Goal: Information Seeking & Learning: Learn about a topic

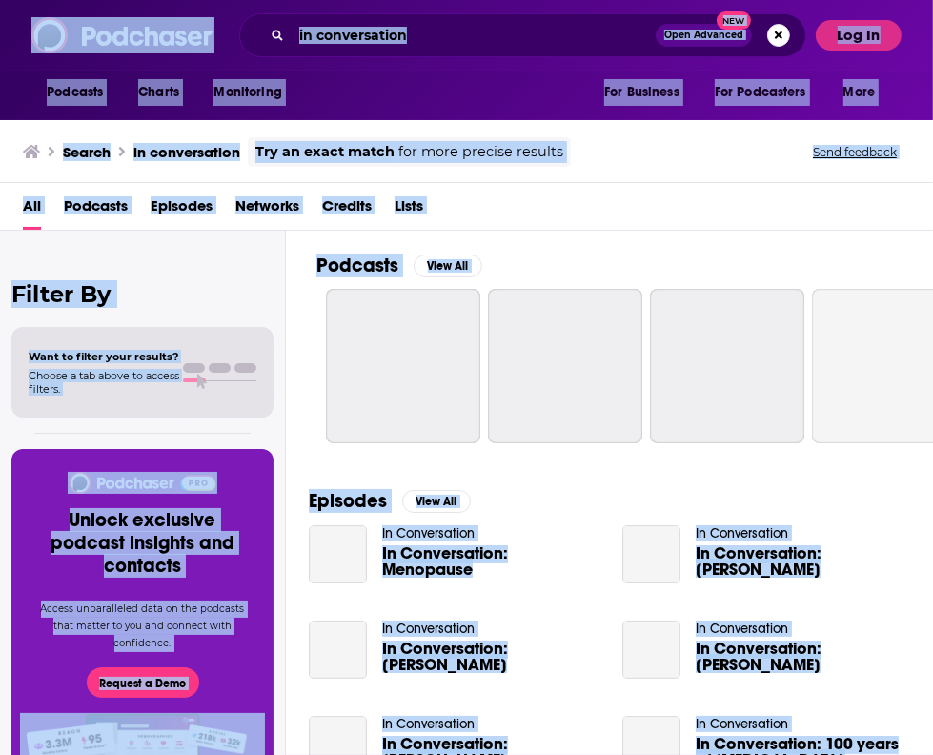
click at [322, 37] on input "in conversation" at bounding box center [474, 35] width 364 height 30
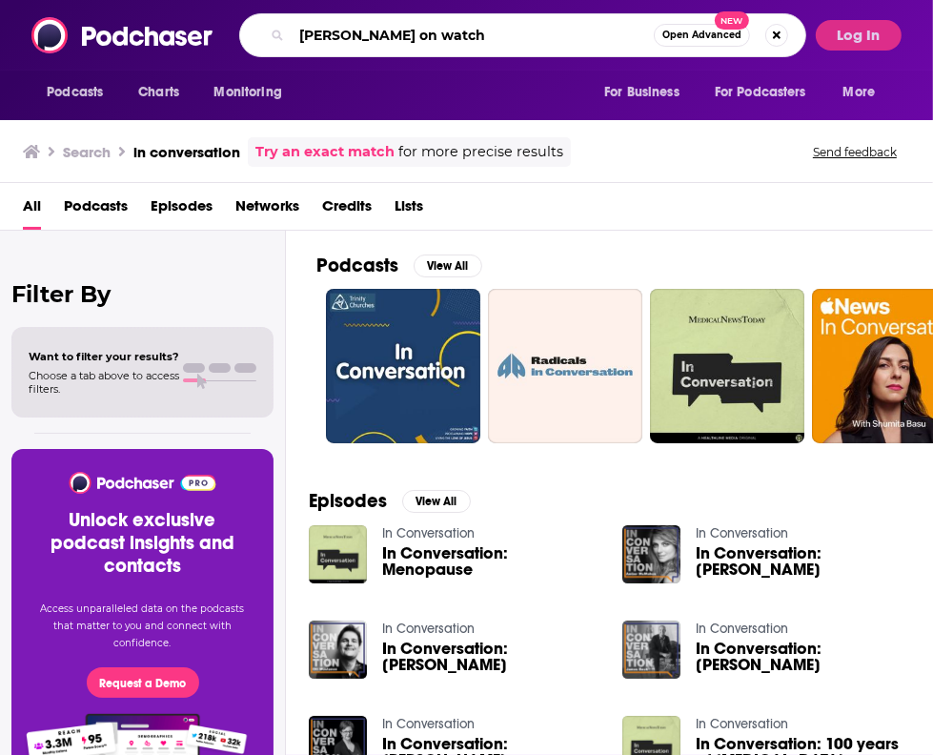
type input "chris farrell's on watch"
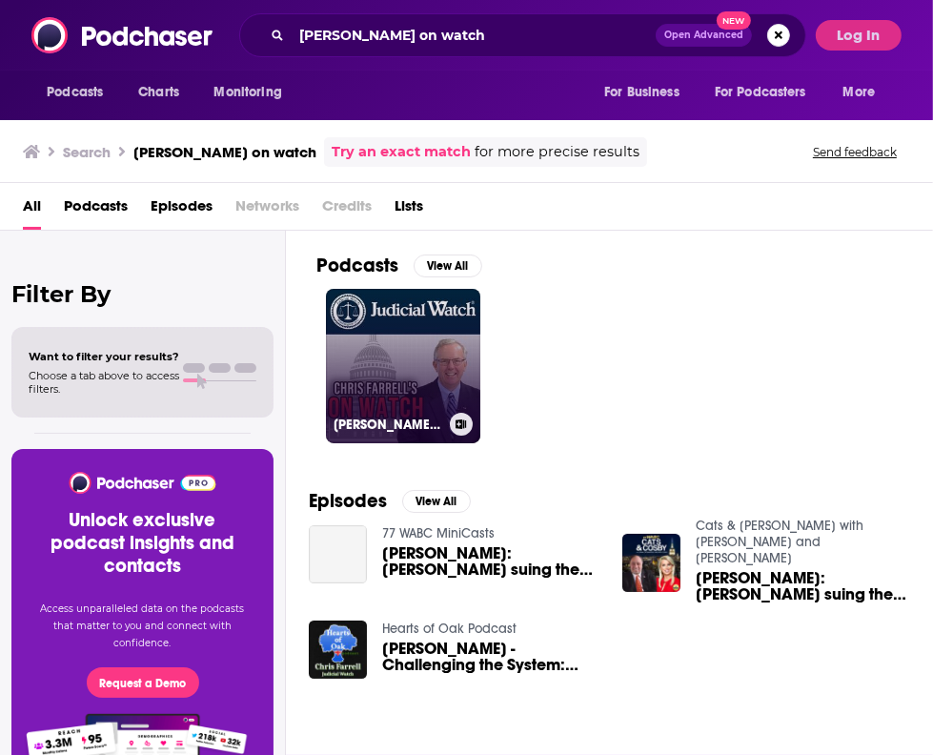
click at [428, 364] on link "Chris Farrell's On Watch Podcast" at bounding box center [403, 366] width 154 height 154
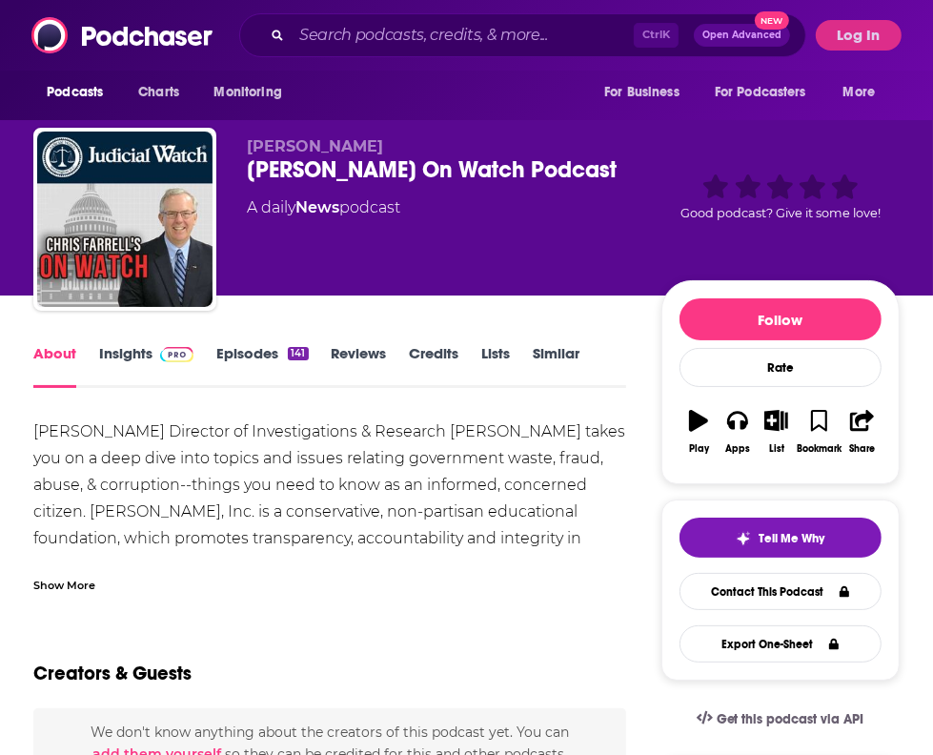
click at [172, 369] on link "Insights" at bounding box center [146, 366] width 94 height 44
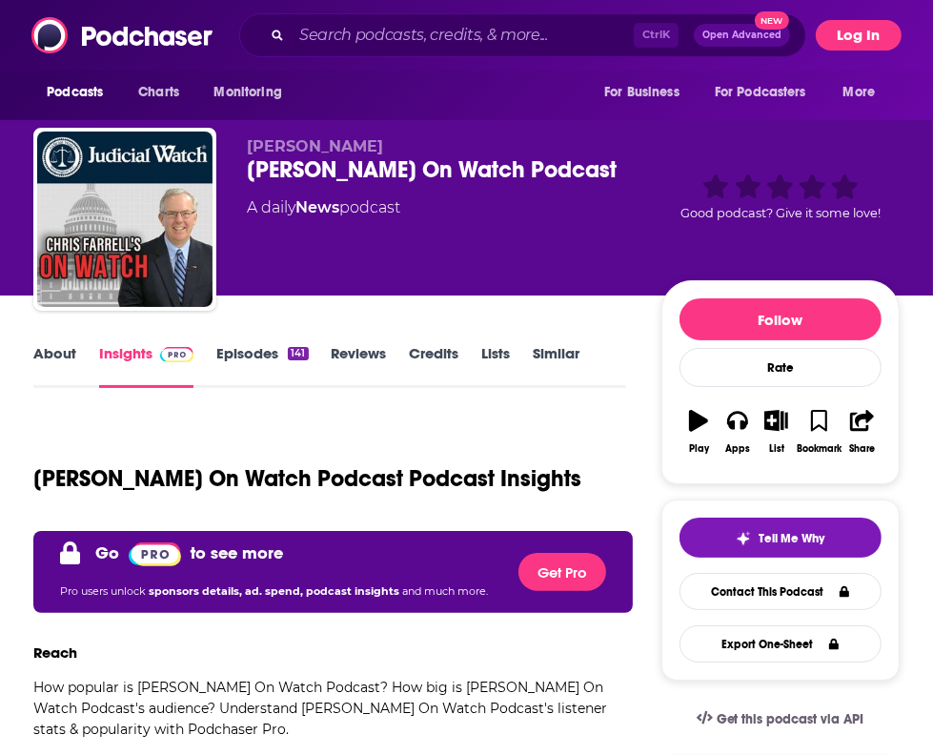
click at [843, 28] on button "Log In" at bounding box center [859, 35] width 86 height 30
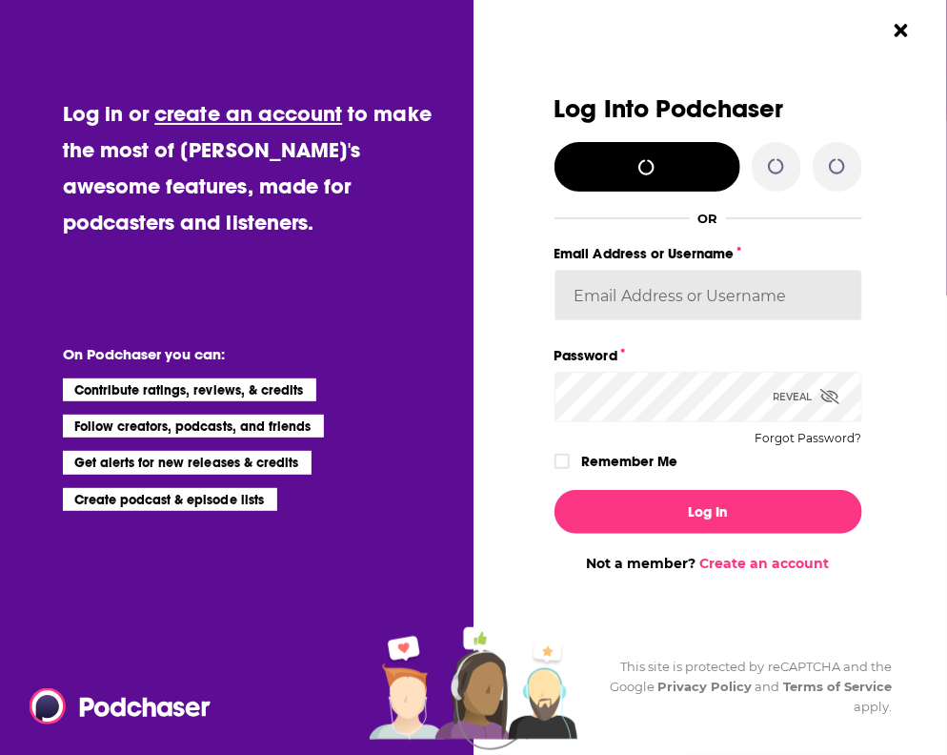
type input "smeizlik"
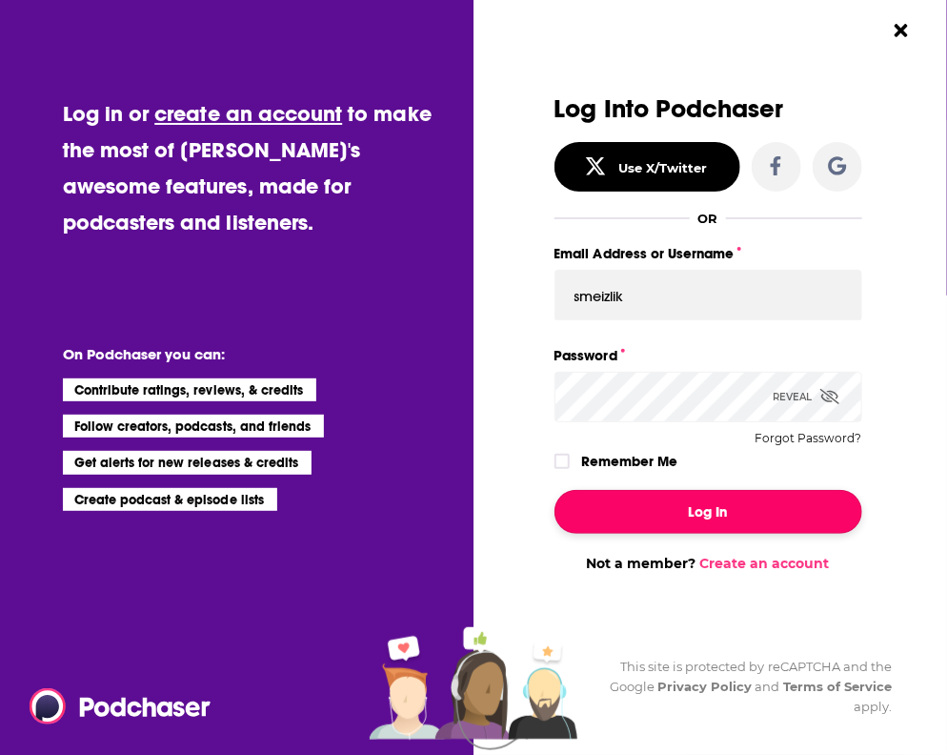
click at [713, 507] on button "Log In" at bounding box center [709, 512] width 308 height 44
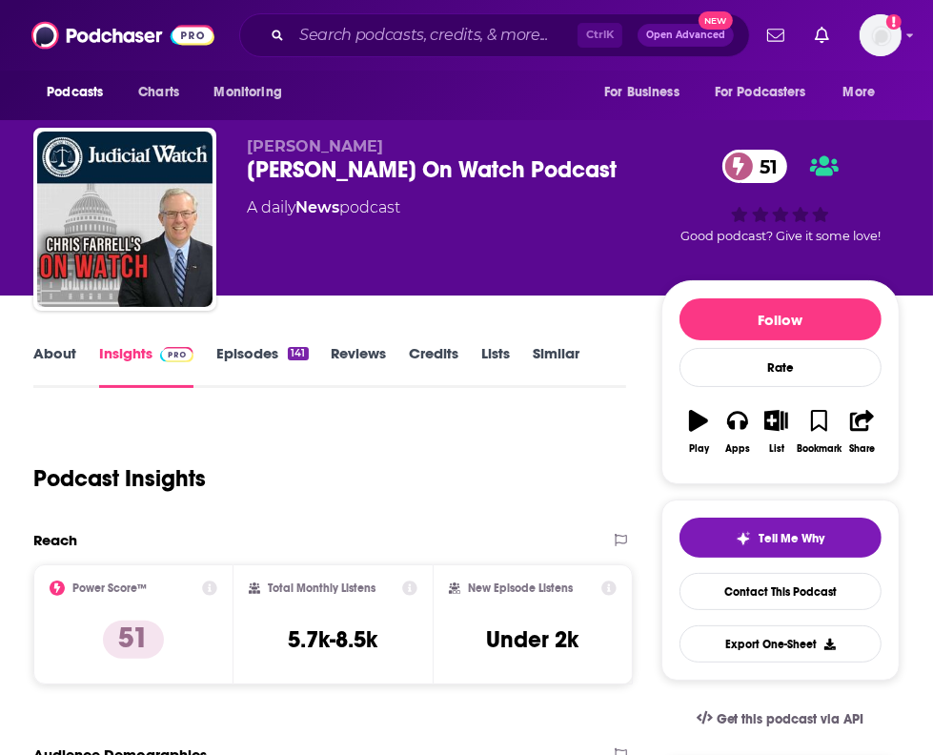
click at [38, 355] on link "About" at bounding box center [54, 366] width 43 height 44
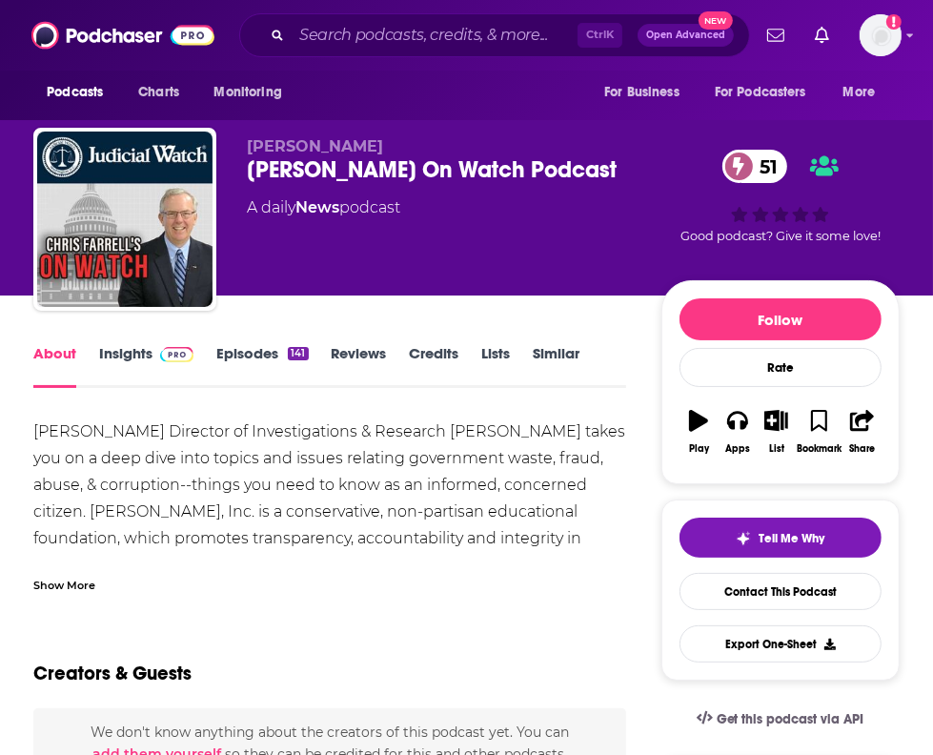
click at [163, 459] on div "Judicial Watch Director of Investigations & Research Chris Farrell takes you on…" at bounding box center [329, 564] width 593 height 293
click at [55, 586] on div "Show More" at bounding box center [64, 584] width 62 height 18
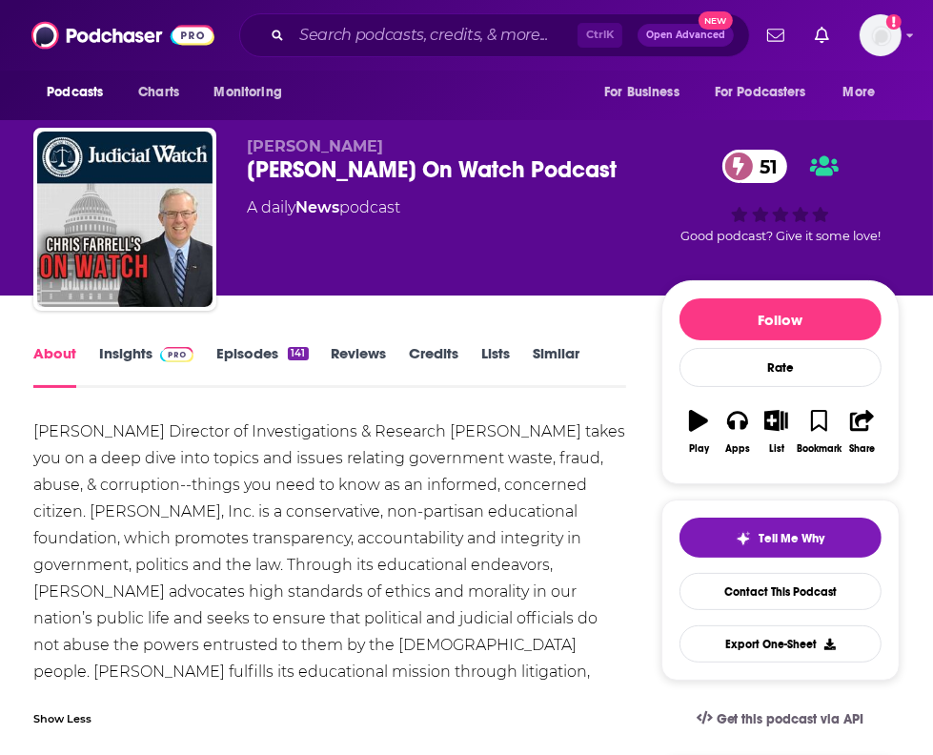
click at [68, 464] on div "Judicial Watch Director of Investigations & Research Chris Farrell takes you on…" at bounding box center [329, 564] width 593 height 293
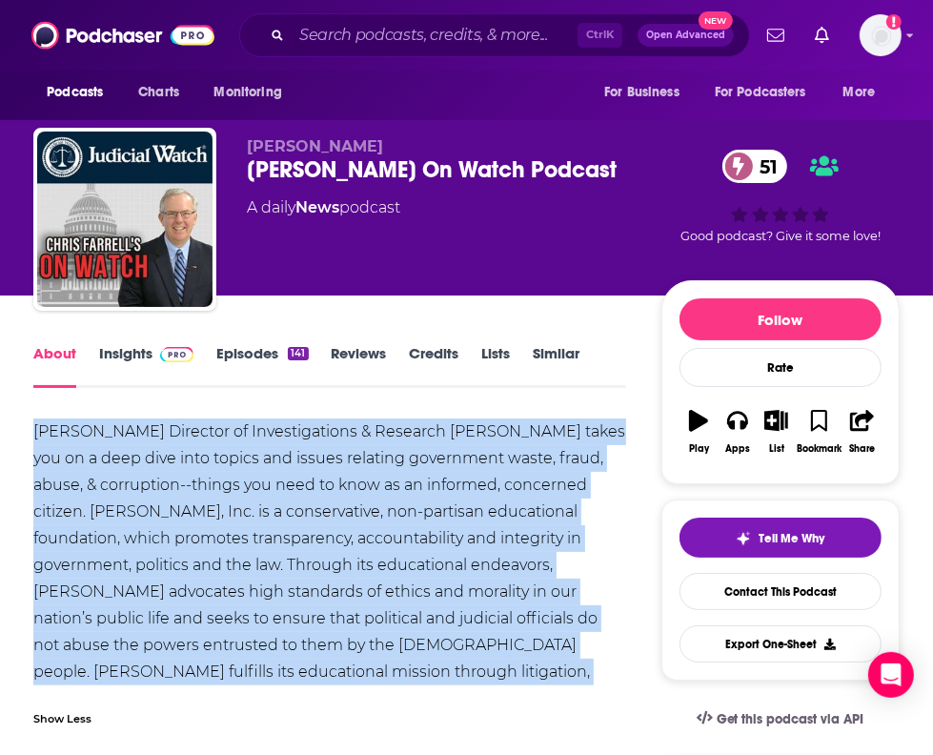
drag, startPoint x: 31, startPoint y: 430, endPoint x: 648, endPoint y: 666, distance: 660.2
copy div "Judicial Watch Director of Investigations & Research Chris Farrell takes you on…"
click at [476, 577] on div "Judicial Watch Director of Investigations & Research Chris Farrell takes you on…" at bounding box center [329, 564] width 593 height 293
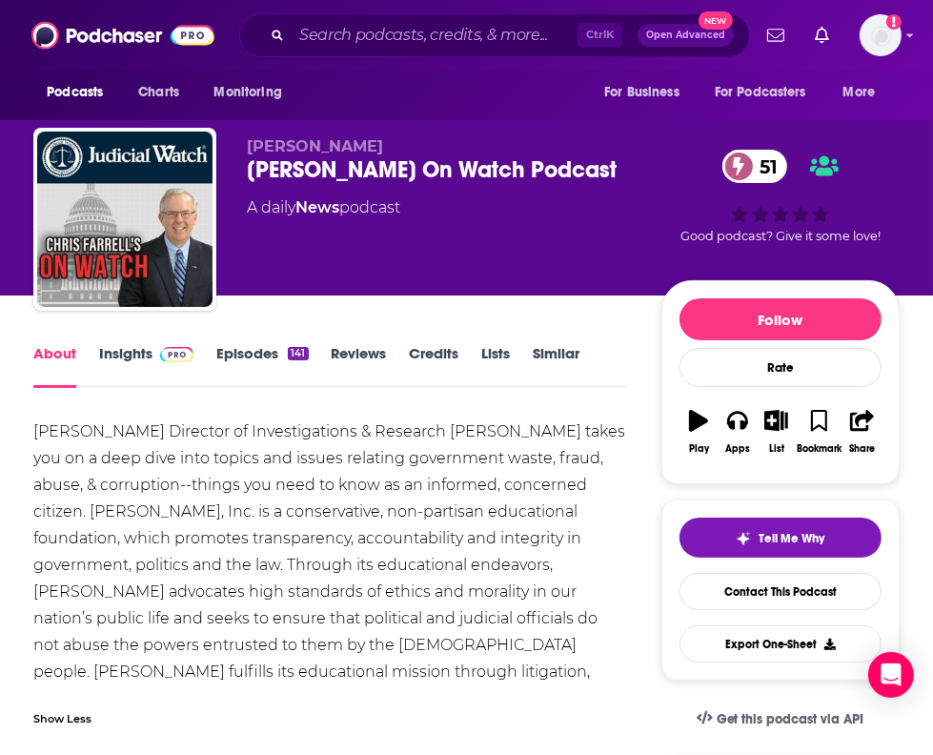
click at [293, 354] on div "141" at bounding box center [298, 353] width 20 height 13
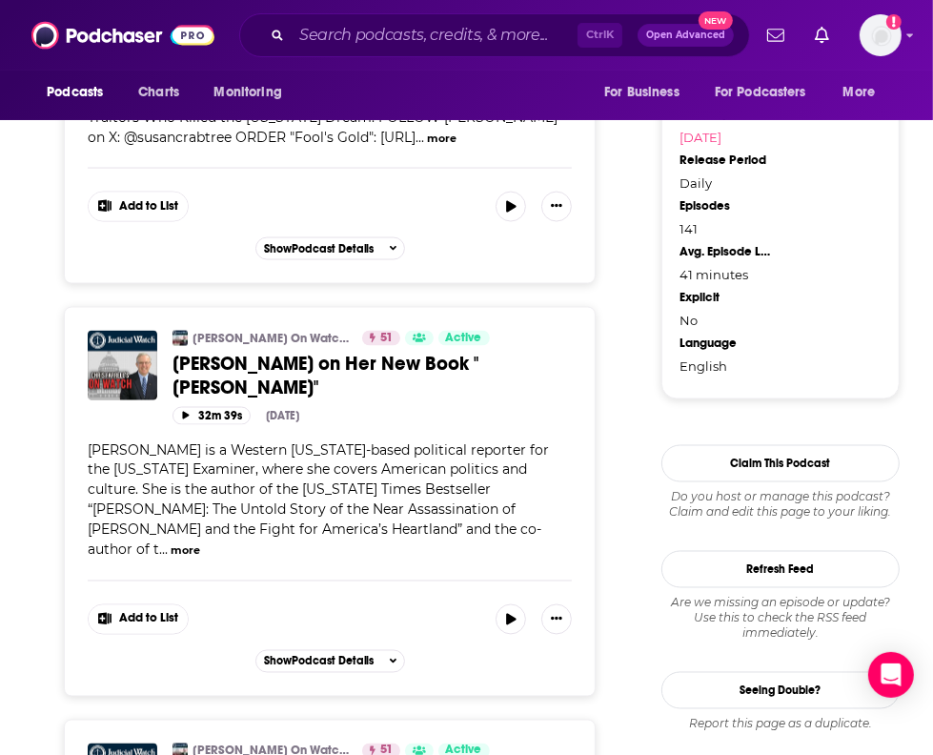
scroll to position [1917, 0]
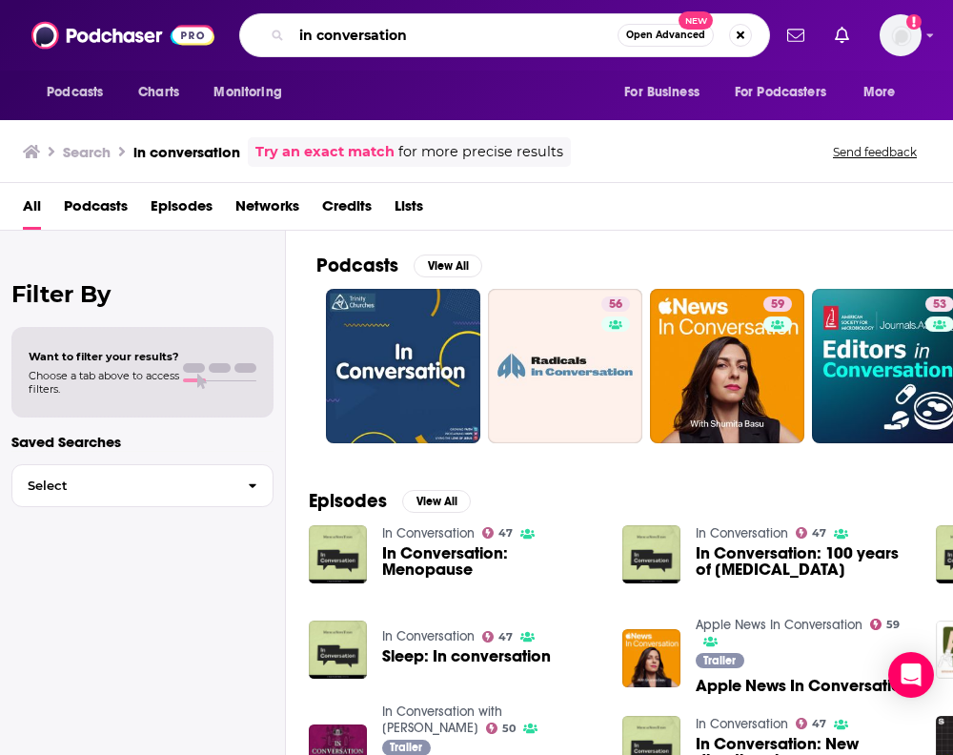
click at [313, 30] on input "in conversation" at bounding box center [455, 35] width 326 height 30
paste input "[URL][DOMAIN_NAME]"
type input "background briefing"
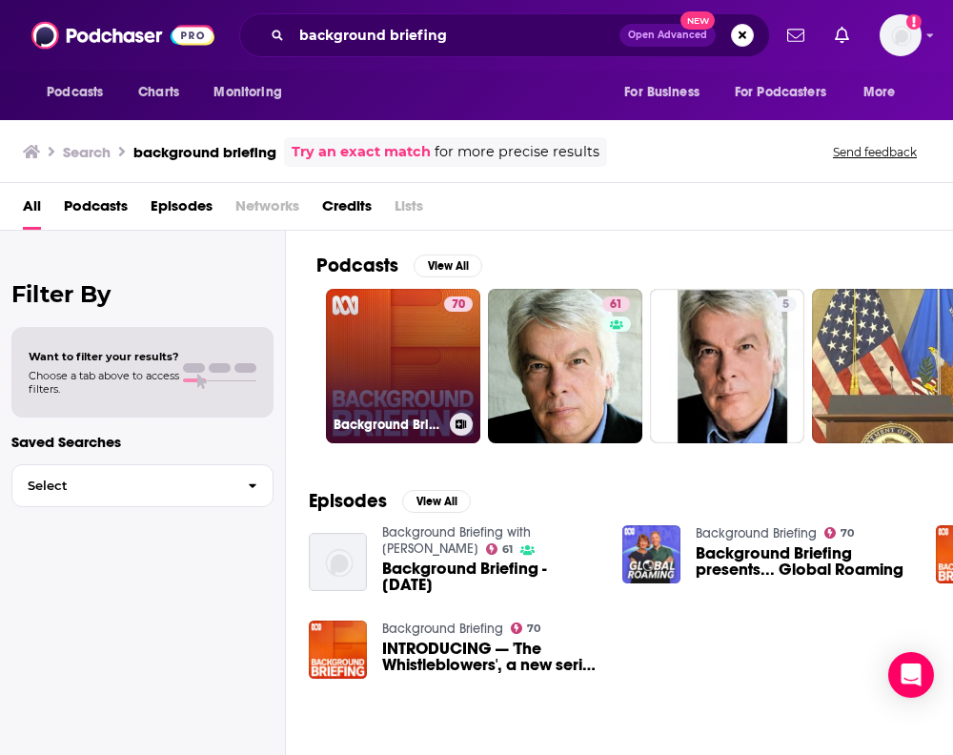
click at [444, 369] on div "70" at bounding box center [458, 354] width 29 height 116
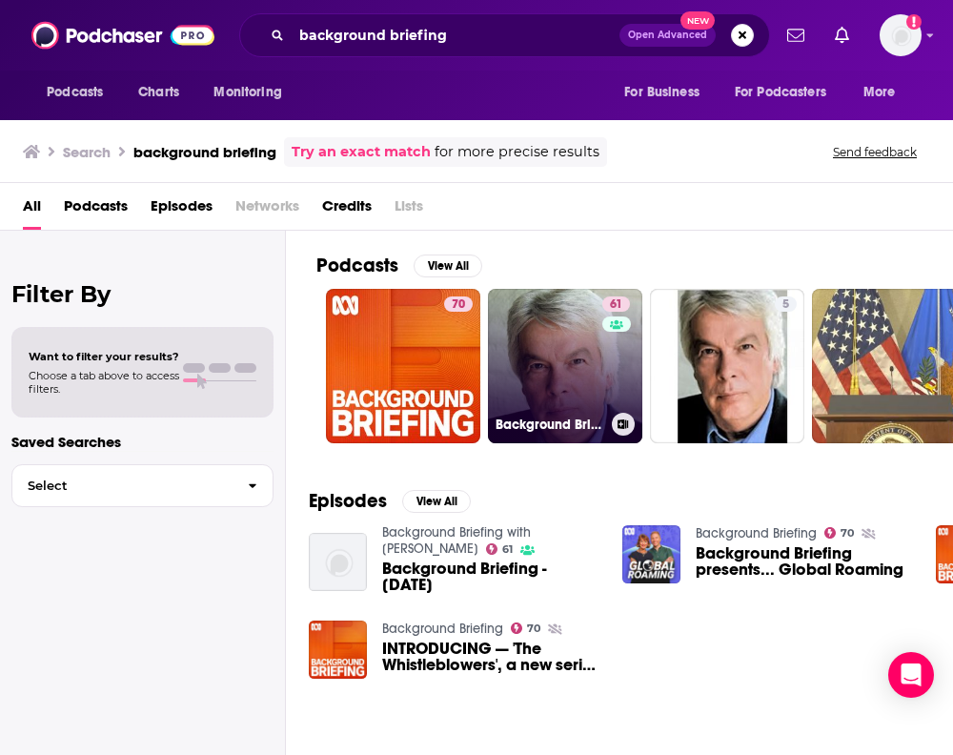
click at [593, 354] on link "61 Background Briefing with [PERSON_NAME]" at bounding box center [565, 366] width 154 height 154
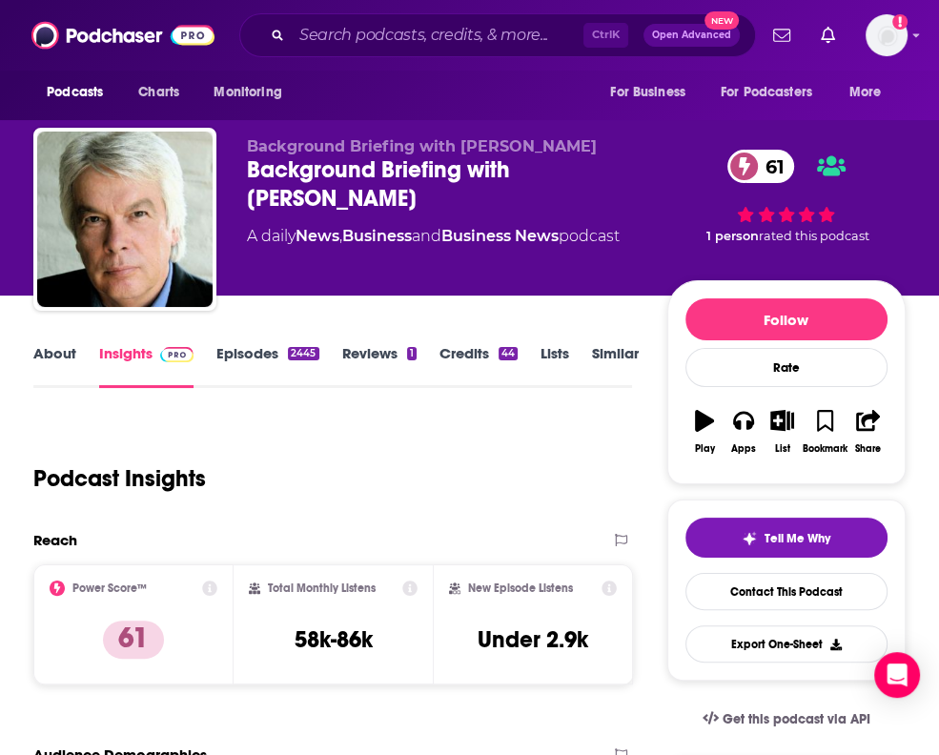
click at [273, 356] on link "Episodes 2445" at bounding box center [267, 366] width 102 height 44
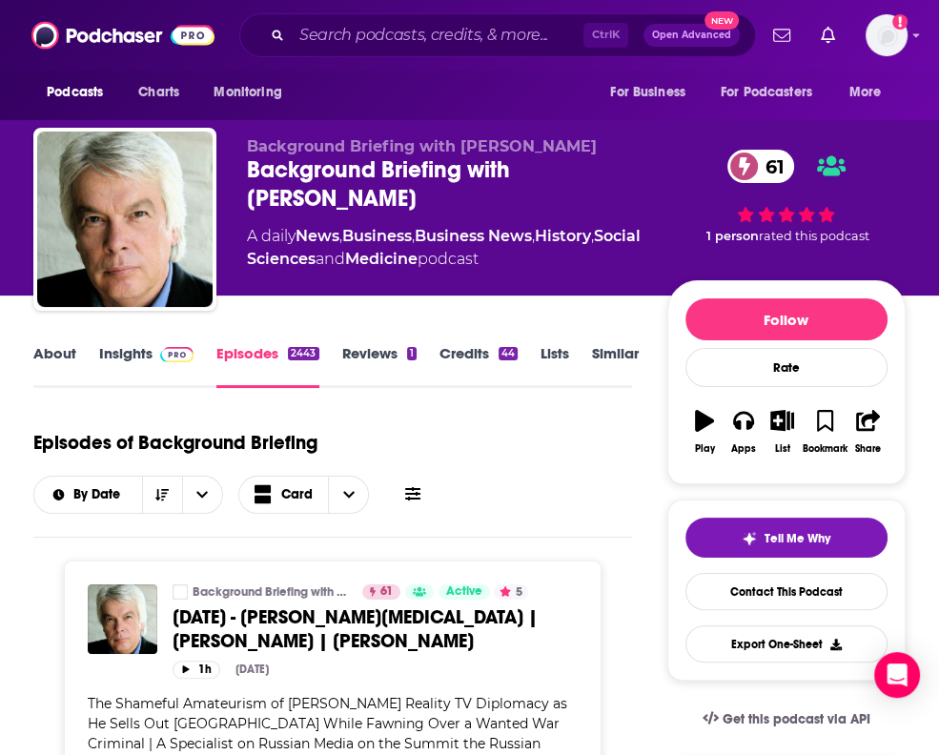
click at [172, 352] on img at bounding box center [176, 354] width 33 height 15
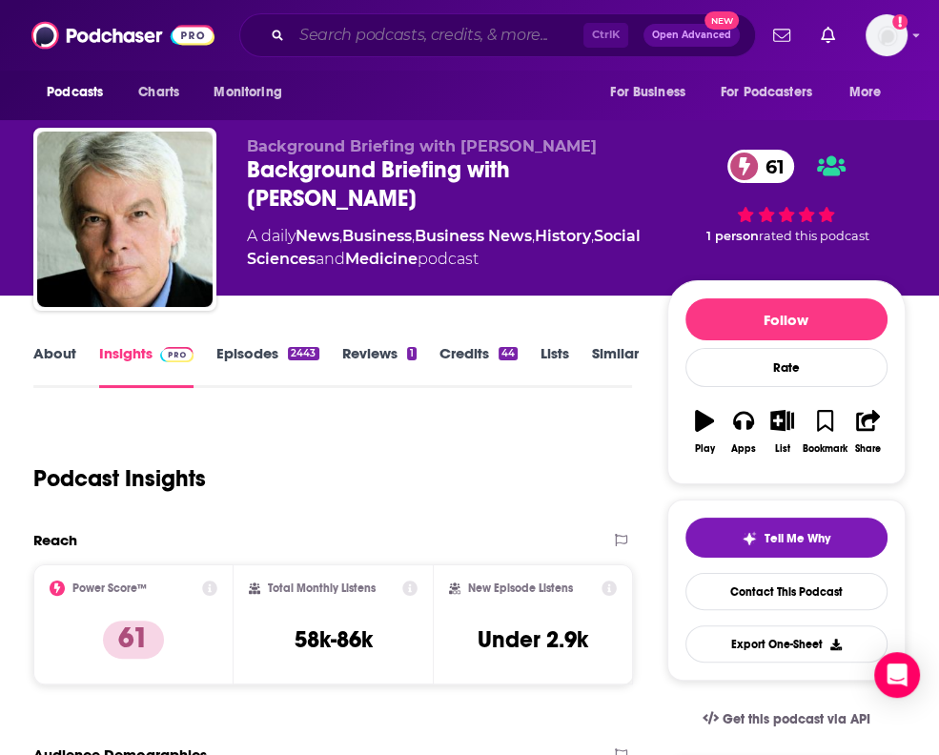
click at [335, 49] on input "Search podcasts, credits, & more..." at bounding box center [438, 35] width 292 height 30
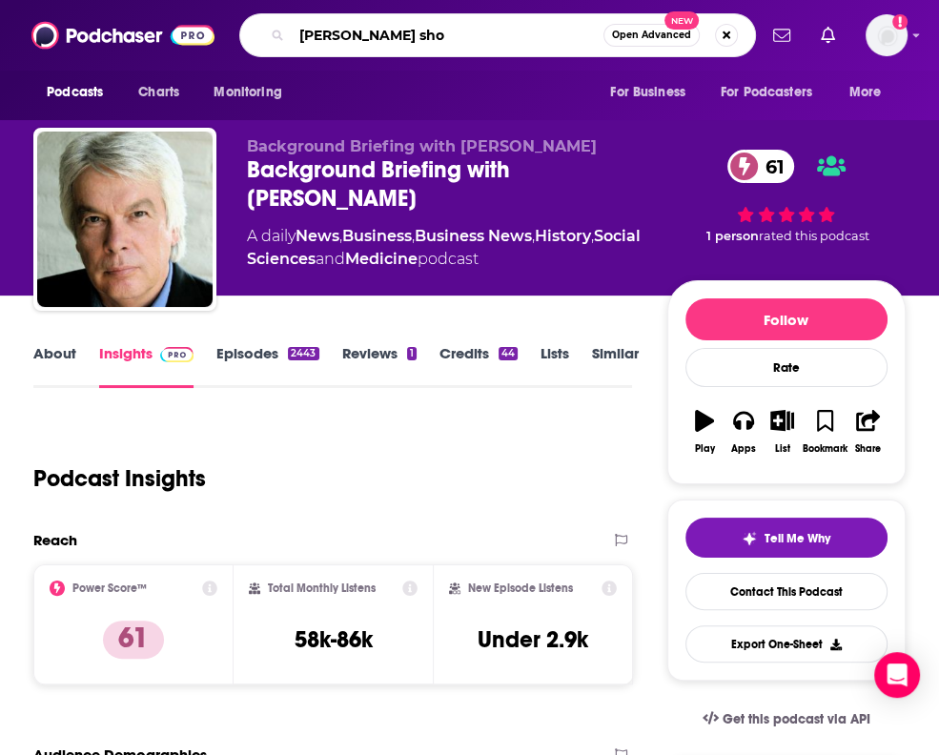
type input "[PERSON_NAME] show"
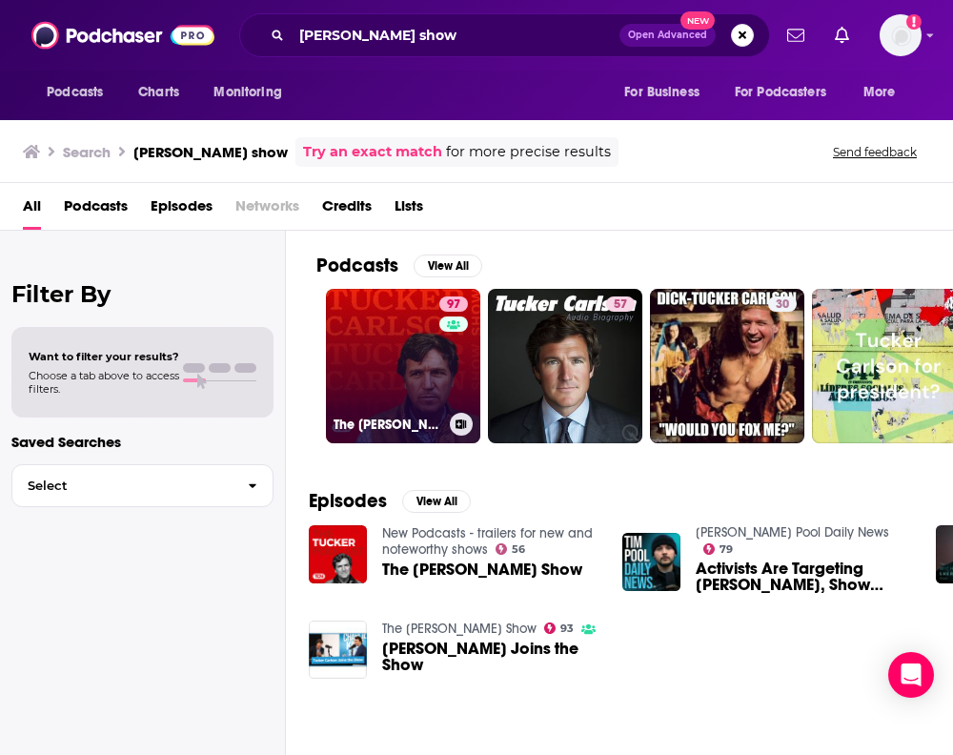
click at [390, 360] on link "97 The [PERSON_NAME] Show" at bounding box center [403, 366] width 154 height 154
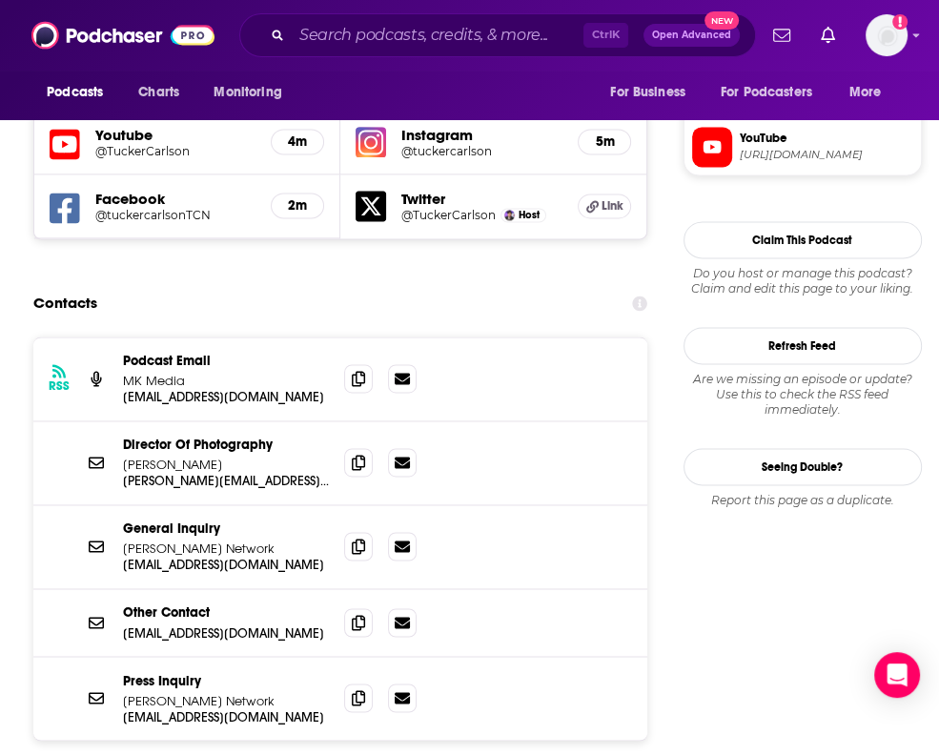
scroll to position [1715, 0]
